Goal: Information Seeking & Learning: Learn about a topic

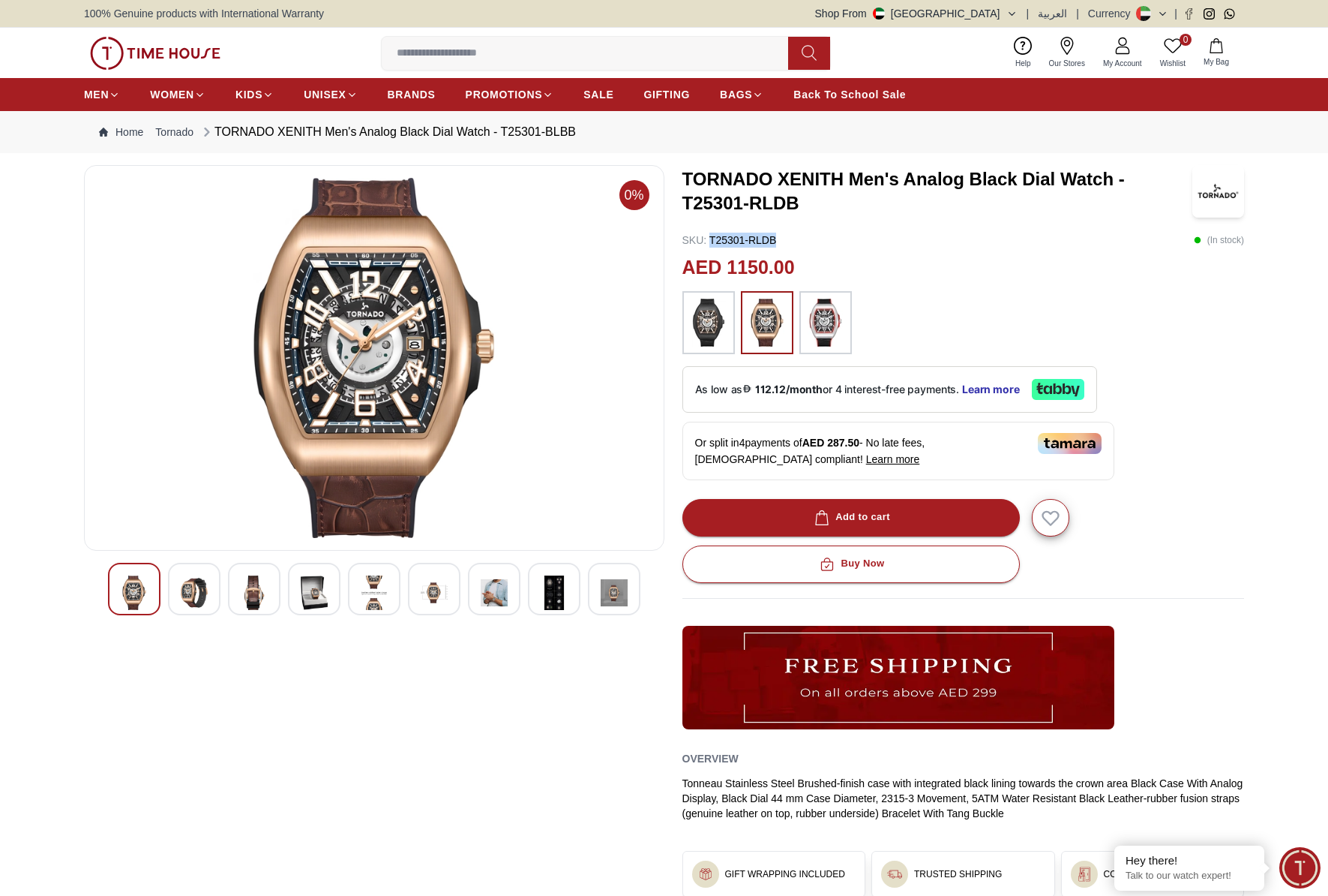
click at [177, 45] on img at bounding box center [155, 53] width 130 height 33
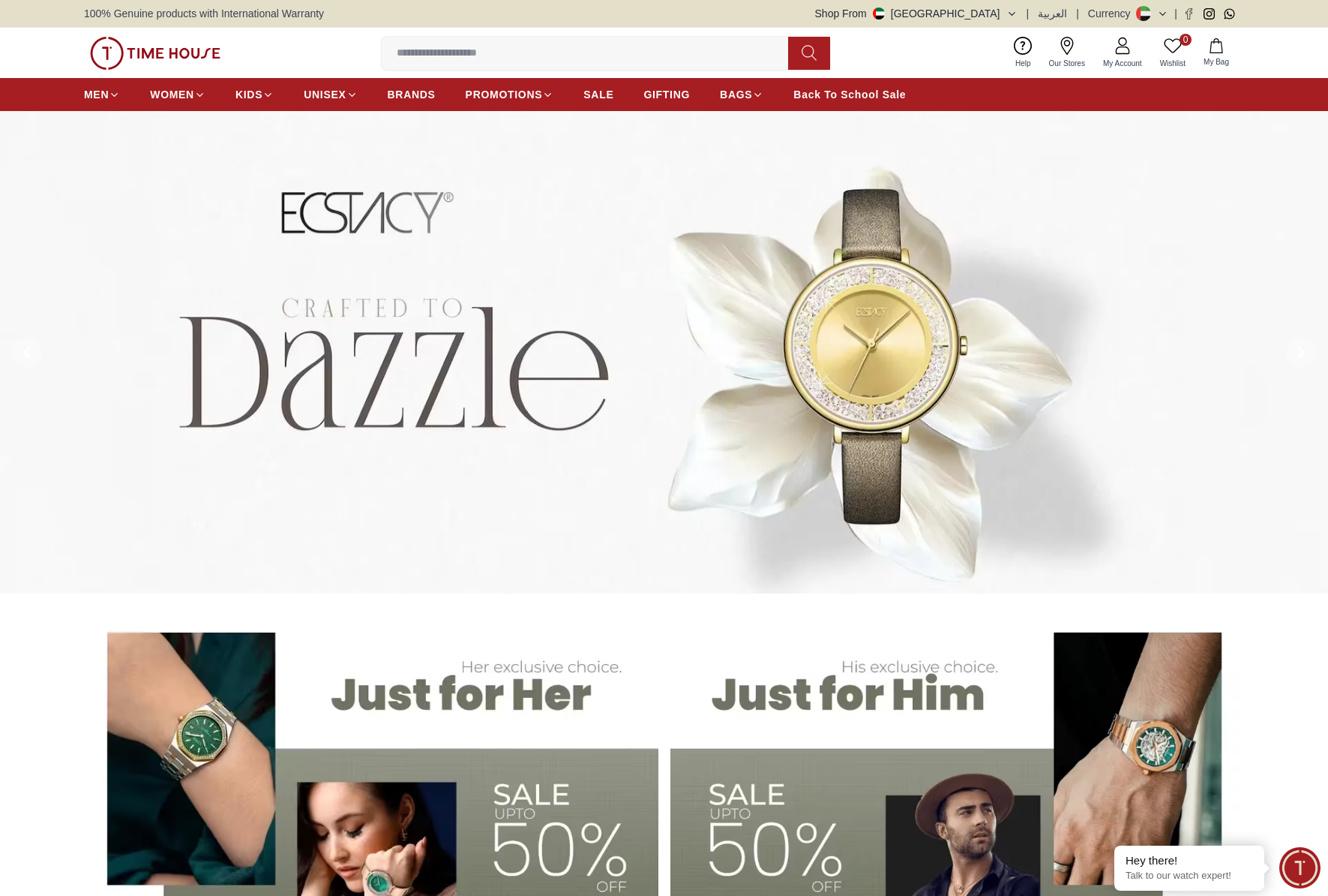
click at [826, 351] on img at bounding box center [664, 352] width 1328 height 483
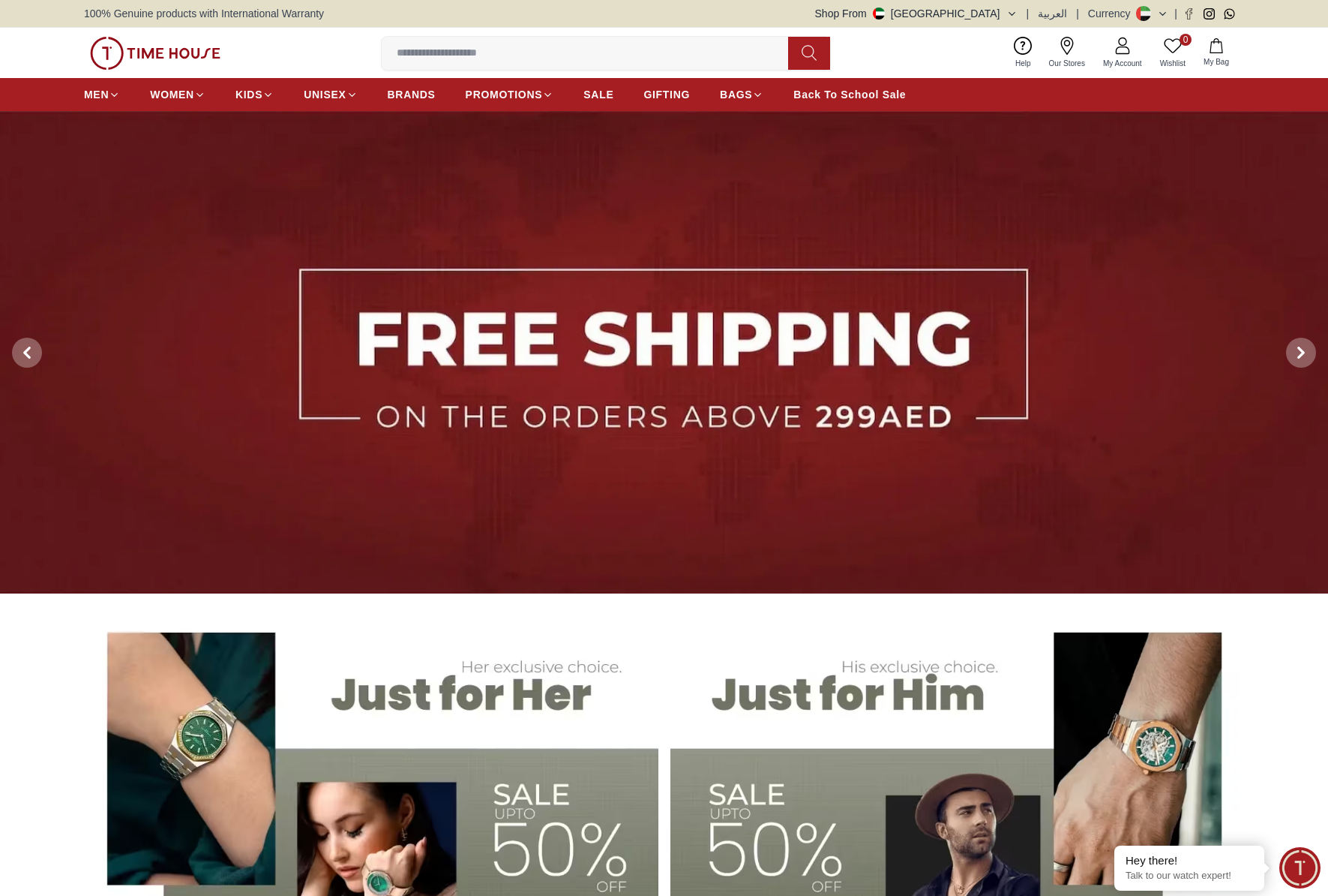
click at [894, 353] on img at bounding box center [664, 352] width 1328 height 483
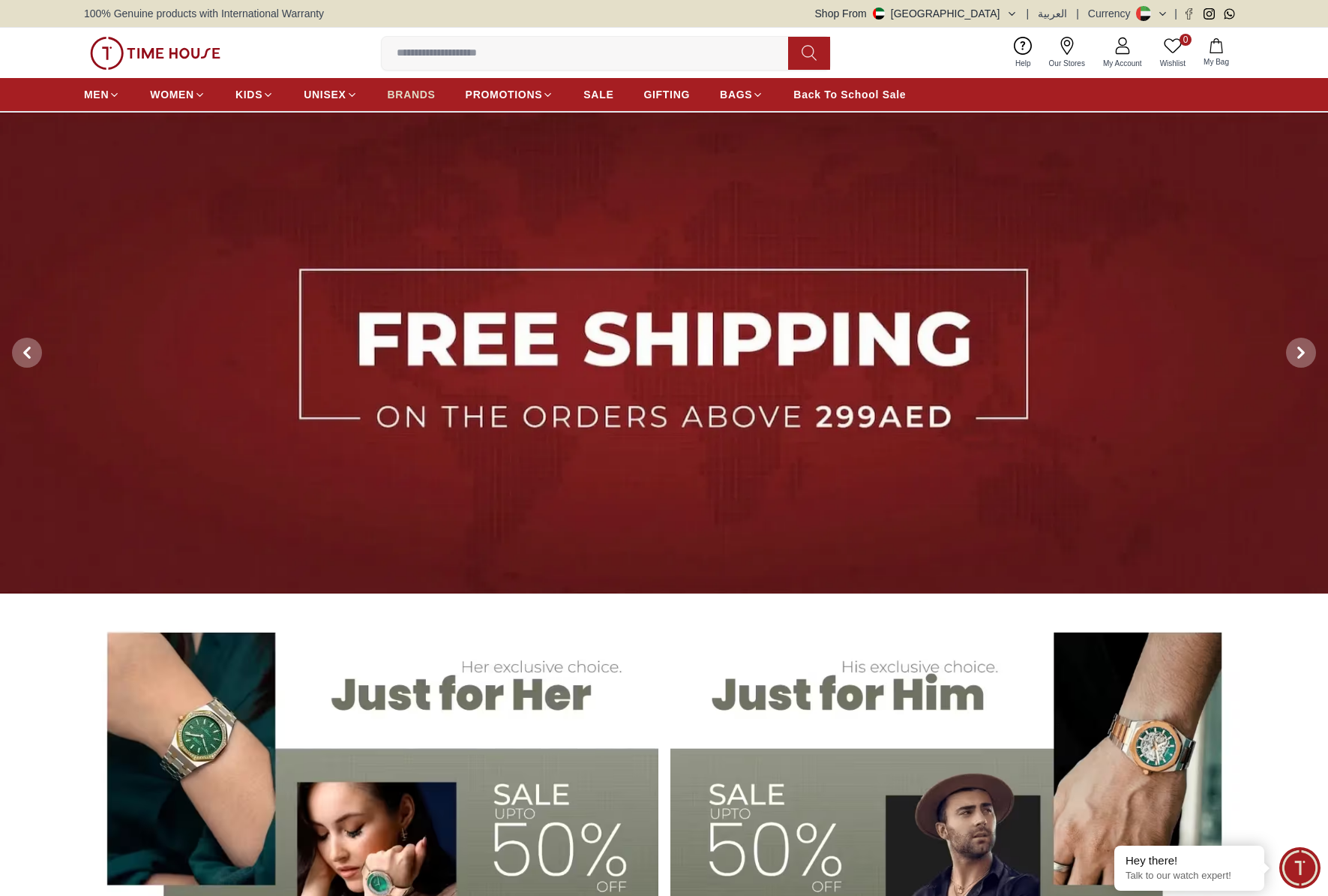
click at [420, 94] on span "BRANDS" at bounding box center [412, 95] width 48 height 15
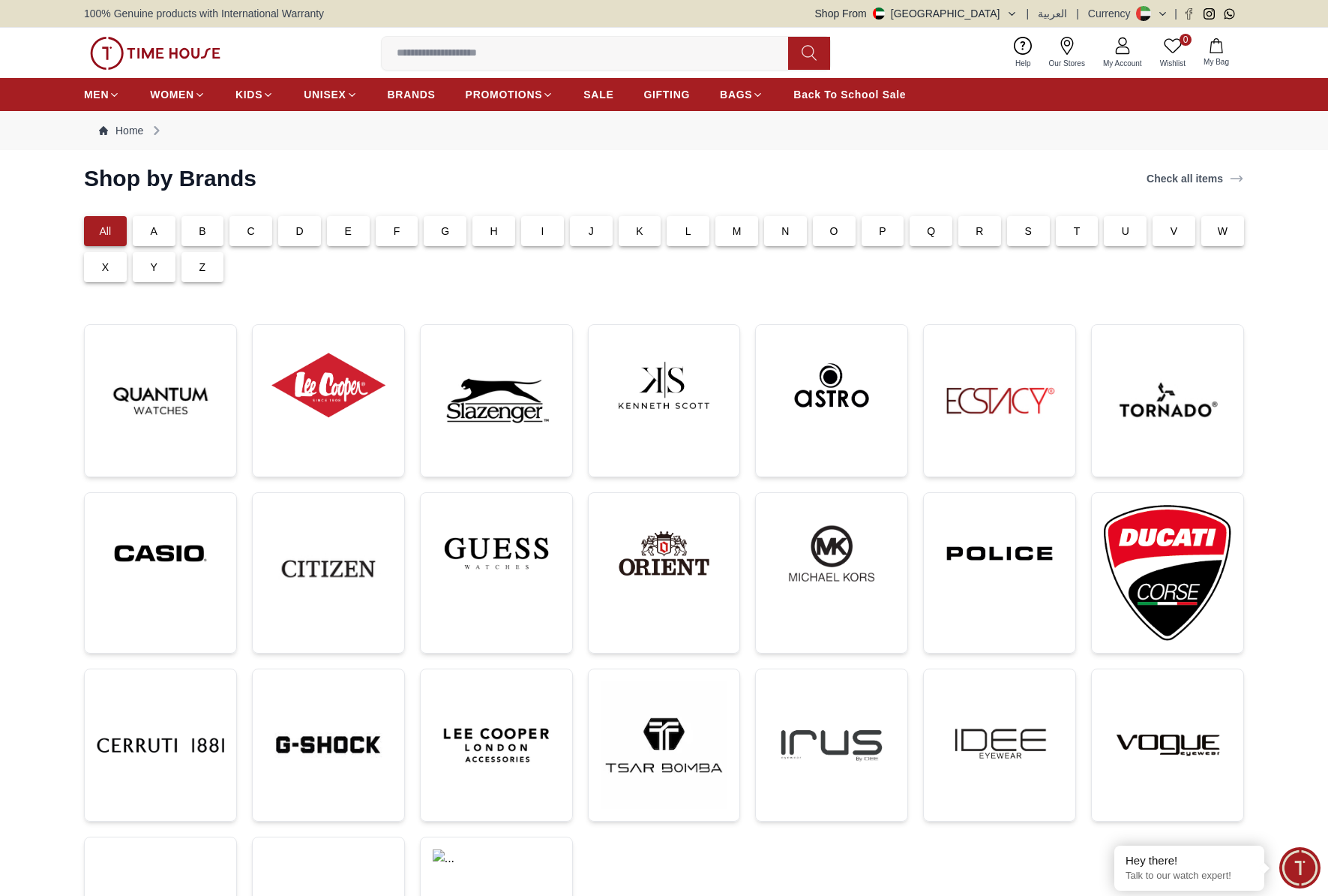
click at [351, 237] on div "E" at bounding box center [348, 230] width 43 height 30
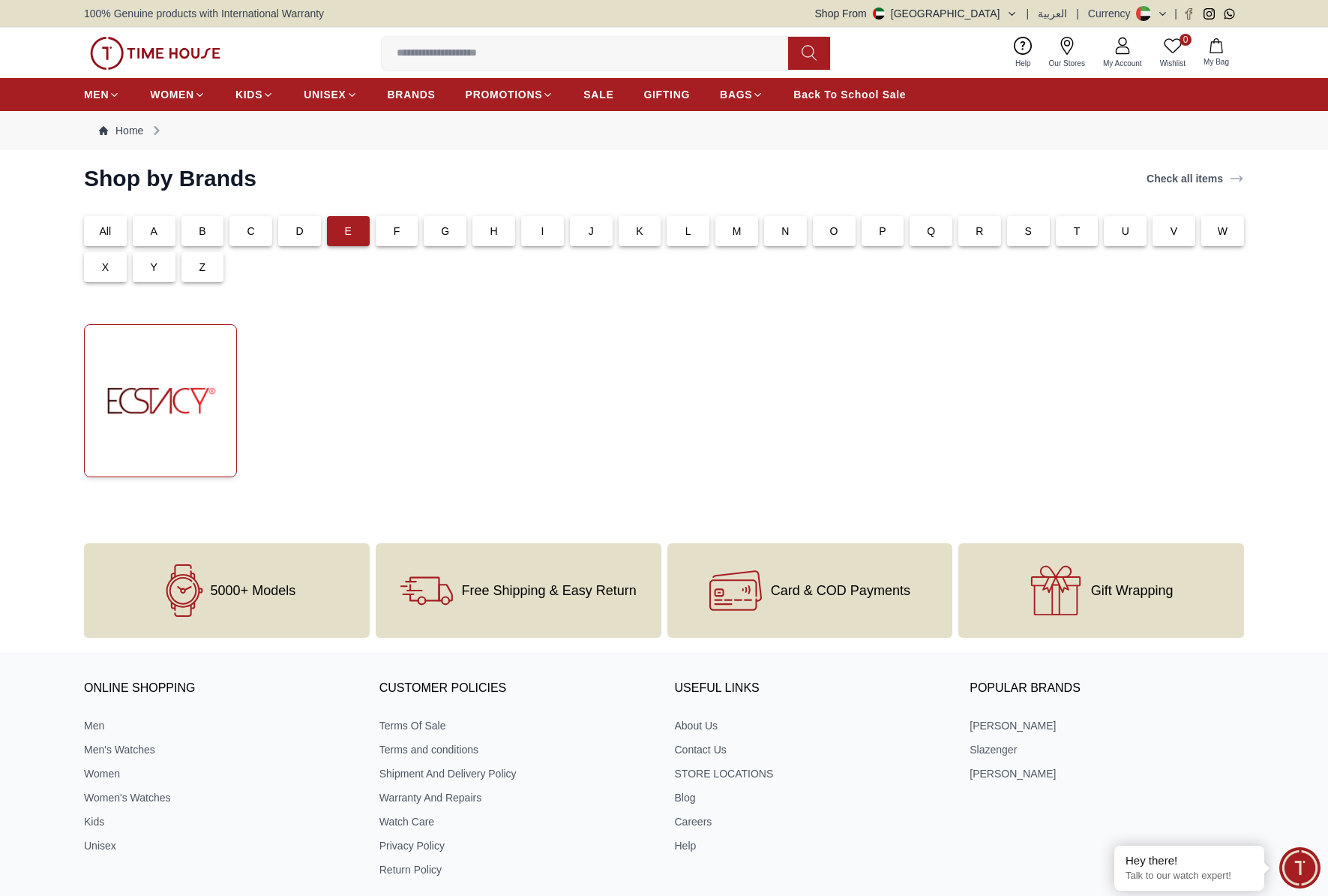
click at [130, 393] on img at bounding box center [160, 400] width 127 height 127
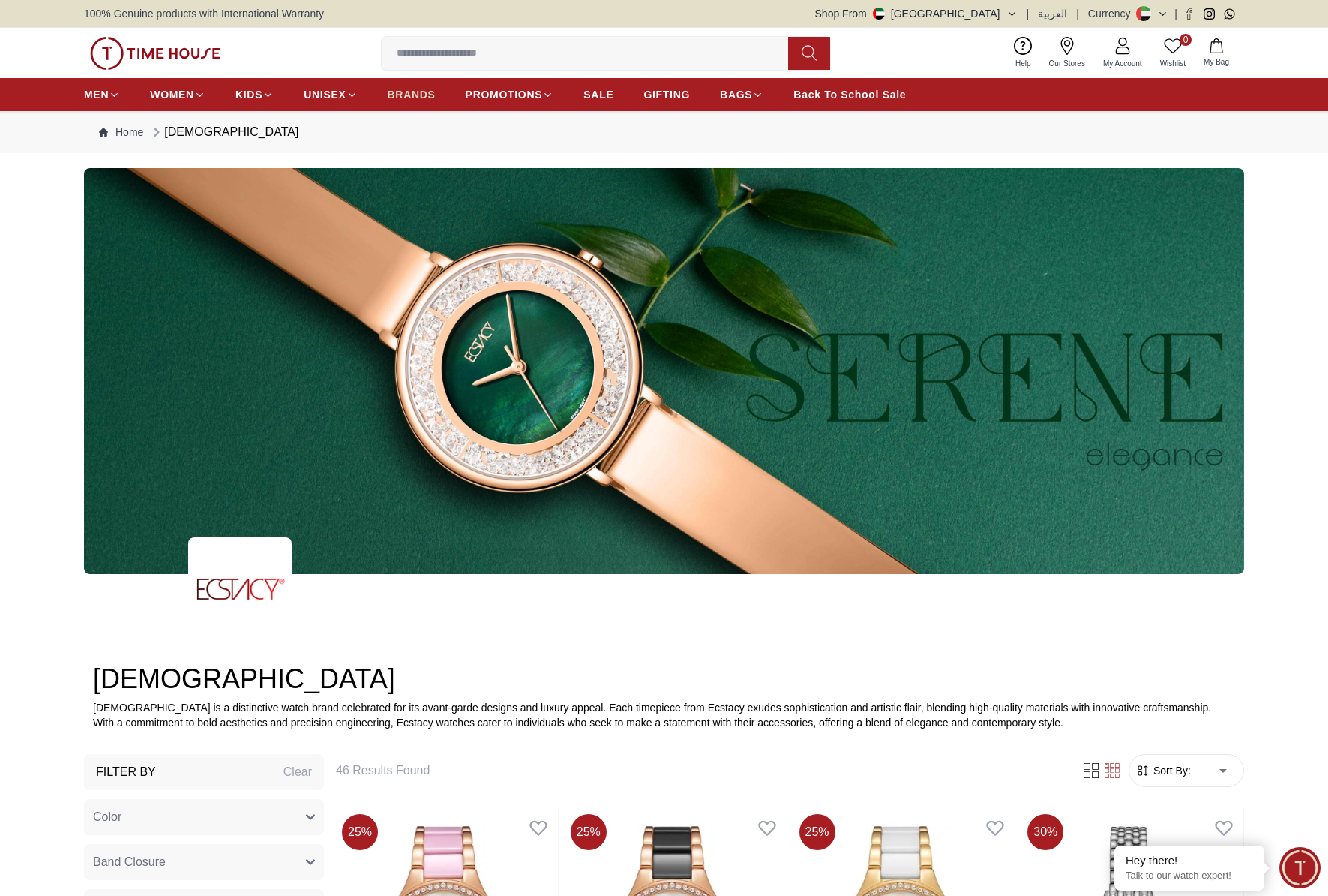
click at [391, 94] on span "BRANDS" at bounding box center [412, 95] width 48 height 15
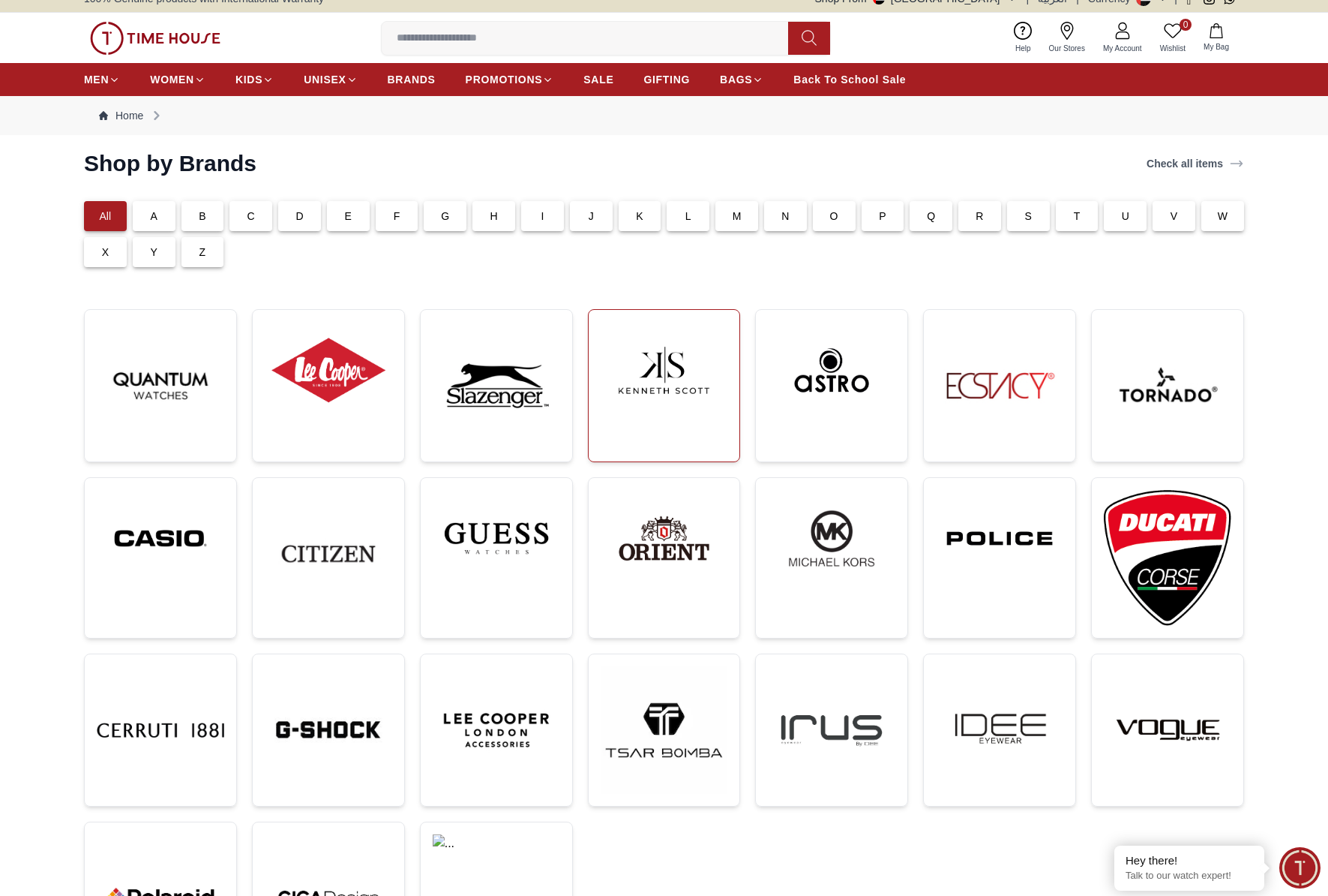
click at [669, 366] on img at bounding box center [664, 369] width 127 height 97
